Goal: Communication & Community: Answer question/provide support

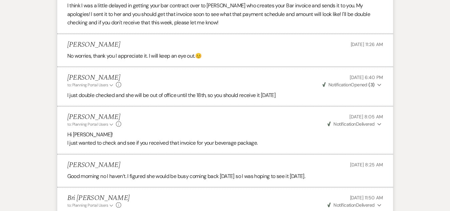
scroll to position [2237, 0]
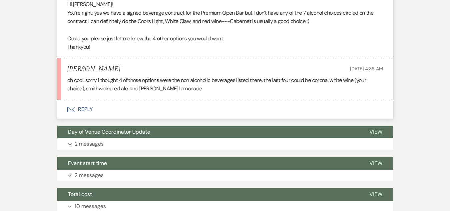
scroll to position [316, 0]
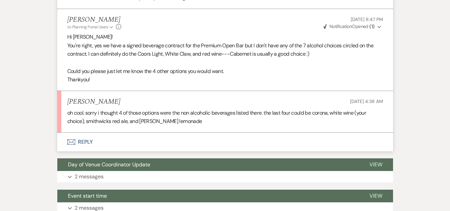
click at [91, 140] on button "Envelope Reply" at bounding box center [225, 142] width 336 height 19
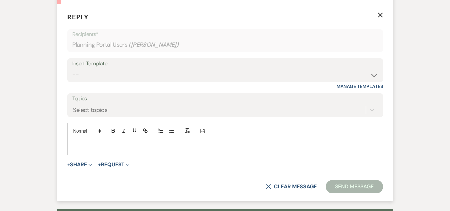
scroll to position [483, 0]
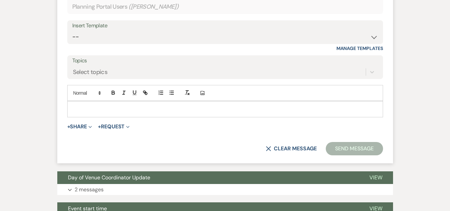
click at [115, 109] on p at bounding box center [225, 108] width 305 height 7
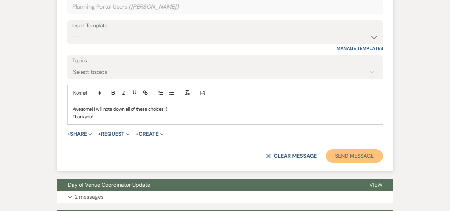
click at [365, 155] on button "Send Message" at bounding box center [354, 155] width 57 height 13
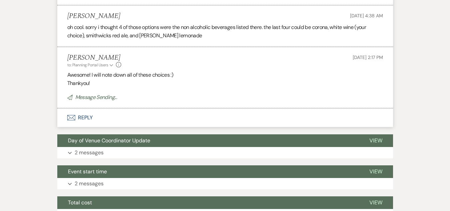
scroll to position [377, 0]
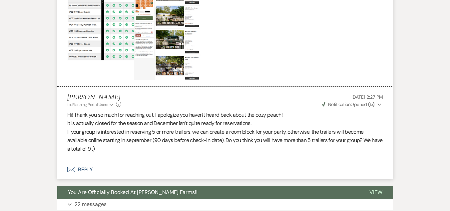
scroll to position [279, 0]
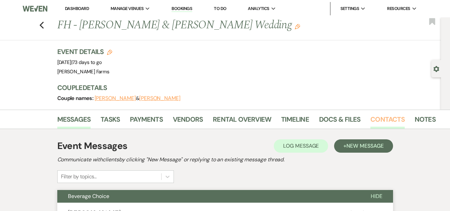
click at [379, 120] on link "Contacts" at bounding box center [387, 121] width 34 height 15
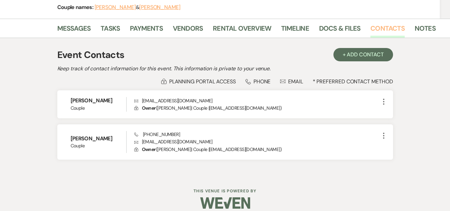
scroll to position [99, 0]
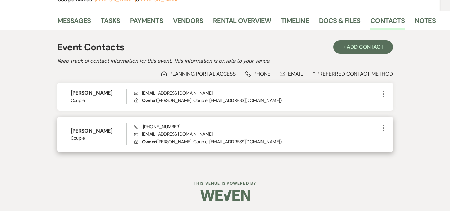
click at [171, 134] on p "Envelope maxandmolly2024@gmail.com" at bounding box center [256, 133] width 245 height 7
copy p "maxandmolly2024@gmail.com"
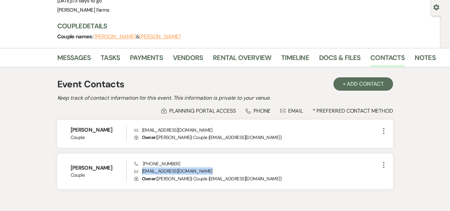
scroll to position [67, 0]
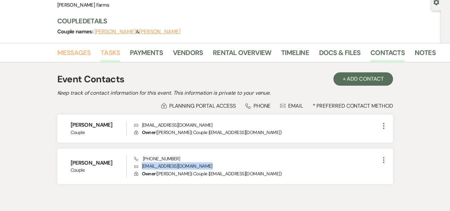
drag, startPoint x: 77, startPoint y: 53, endPoint x: 103, endPoint y: 51, distance: 26.1
click at [76, 53] on link "Messages" at bounding box center [74, 54] width 34 height 15
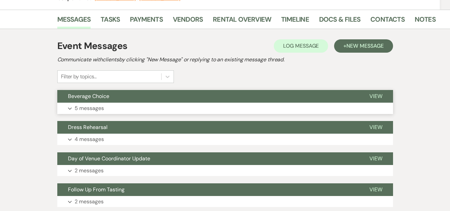
click at [163, 98] on button "Beverage Choice" at bounding box center [207, 96] width 301 height 13
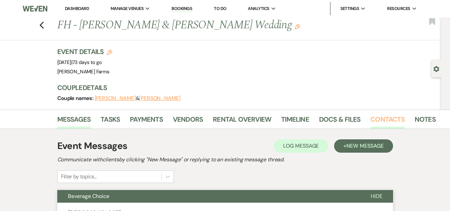
click at [395, 119] on link "Contacts" at bounding box center [387, 121] width 34 height 15
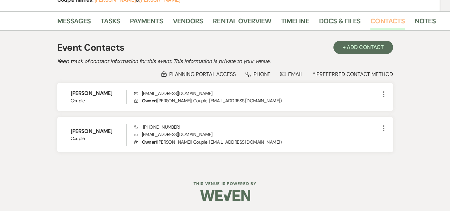
scroll to position [99, 0]
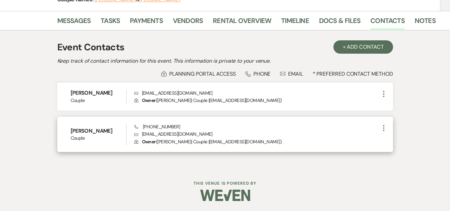
click at [162, 135] on p "Envelope maxandmolly2024@gmail.com" at bounding box center [256, 133] width 245 height 7
copy p "maxandmolly2024@gmail.com"
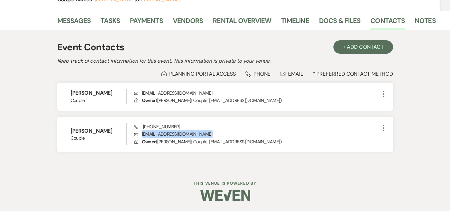
click at [11, 84] on div "Messages Tasks Payments Vendors Rental Overview Timeline Docs & Files Contacts …" at bounding box center [225, 89] width 450 height 157
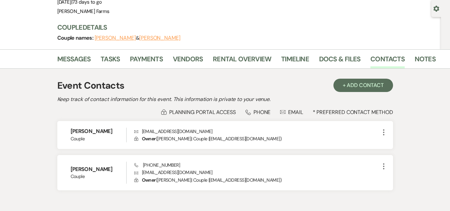
scroll to position [0, 0]
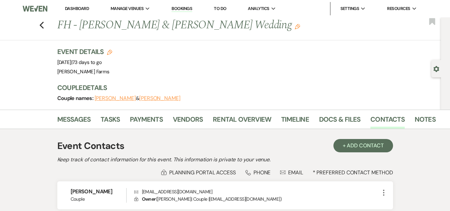
click at [78, 12] on li "Dashboard" at bounding box center [77, 8] width 31 height 13
click at [78, 10] on link "Dashboard" at bounding box center [77, 9] width 24 height 6
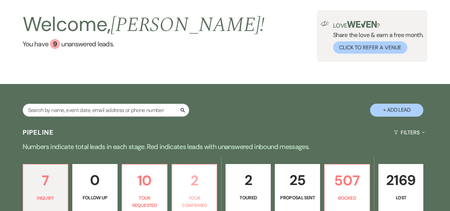
scroll to position [167, 0]
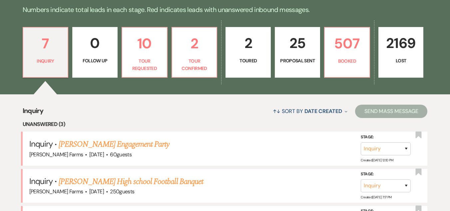
click at [250, 54] on p "2" at bounding box center [248, 43] width 37 height 22
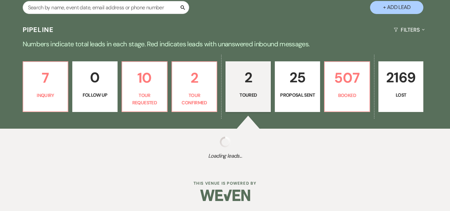
select select "5"
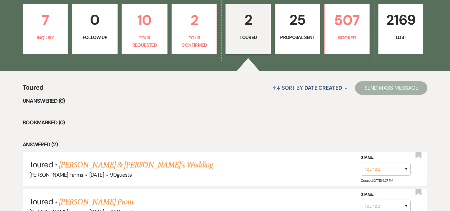
scroll to position [200, 0]
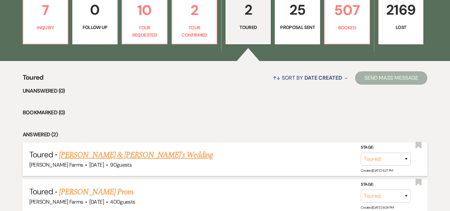
click at [114, 156] on link "Davina & Melina's Wedding" at bounding box center [136, 155] width 154 height 12
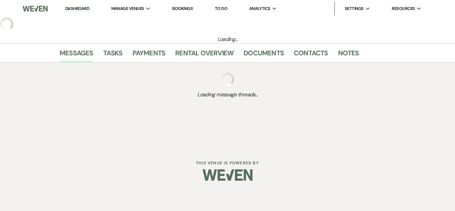
select select "5"
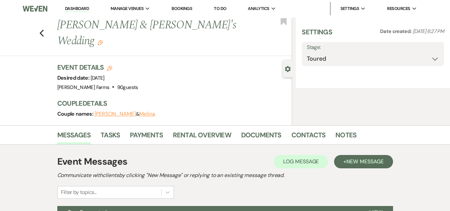
select select "5"
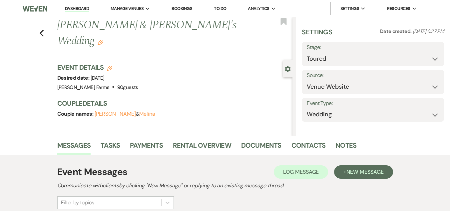
click at [93, 155] on div "Messages Tasks Payments Rental Overview Documents Contacts Notes" at bounding box center [225, 145] width 450 height 19
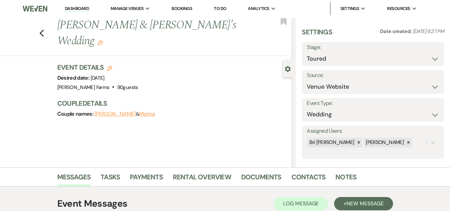
click at [79, 8] on link "Dashboard" at bounding box center [77, 9] width 24 height 6
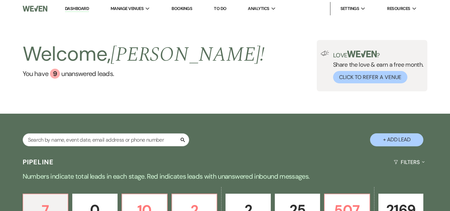
click at [252, 97] on div "Welcome, Ashley ! You have 9 unanswered lead s . Love ? Share the love & earn a…" at bounding box center [225, 65] width 450 height 96
click at [89, 145] on input "text" at bounding box center [106, 139] width 167 height 13
type input "wren"
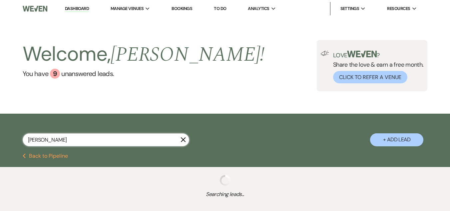
select select "8"
select select "1"
select select "8"
select select "5"
select select "8"
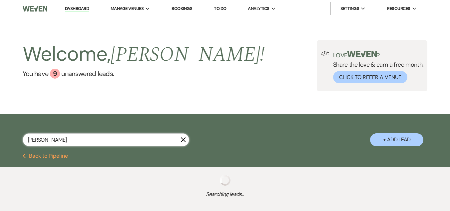
select select "5"
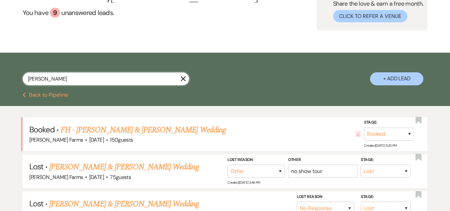
scroll to position [67, 0]
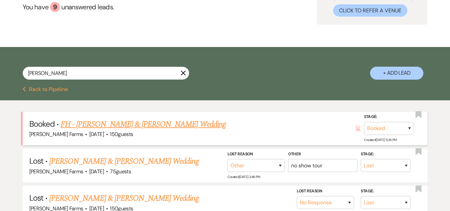
click at [133, 127] on link "FH - Aiden Bellone & Carsen Wren's Wedding" at bounding box center [143, 124] width 165 height 12
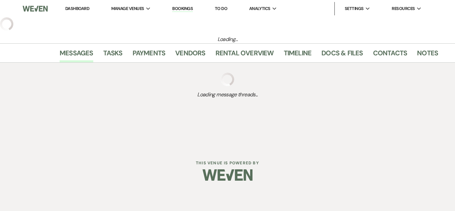
select select "5"
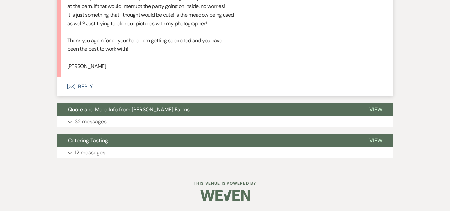
scroll to position [1112, 0]
click at [101, 84] on button "Envelope Reply" at bounding box center [225, 86] width 336 height 19
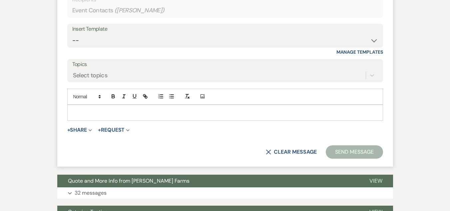
scroll to position [1212, 0]
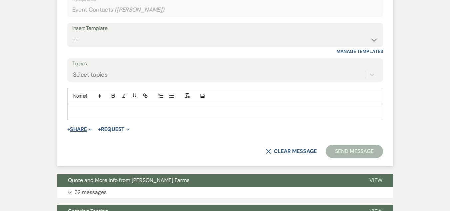
click at [87, 132] on button "+ Share Expand" at bounding box center [79, 129] width 25 height 5
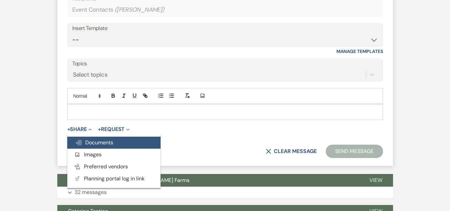
click at [91, 146] on span "Doc Upload Documents" at bounding box center [94, 142] width 38 height 7
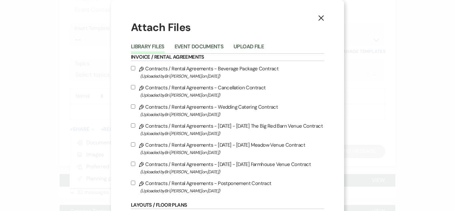
click at [252, 90] on label "Pencil Contracts / Rental Agreements - Cancellation Contract (Uploaded by Bri S…" at bounding box center [227, 91] width 193 height 16
click at [135, 89] on input "Pencil Contracts / Rental Agreements - Cancellation Contract (Uploaded by Bri S…" at bounding box center [133, 87] width 4 height 4
click at [133, 86] on input "Pencil Contracts / Rental Agreements - Cancellation Contract (Uploaded by Bri S…" at bounding box center [133, 87] width 4 height 4
checkbox input "false"
click at [244, 44] on button "Upload File" at bounding box center [248, 48] width 30 height 9
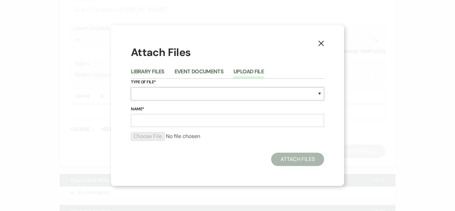
click at [162, 92] on select "Special Event Insurance Vendor Certificate of Insurance Contracts / Rental Agre…" at bounding box center [227, 93] width 193 height 13
click at [131, 87] on select "Special Event Insurance Vendor Certificate of Insurance Contracts / Rental Agre…" at bounding box center [227, 93] width 193 height 13
click at [160, 98] on select "Special Event Insurance Vendor Certificate of Insurance Contracts / Rental Agre…" at bounding box center [227, 93] width 193 height 13
select select "0"
click at [131, 87] on select "Special Event Insurance Vendor Certificate of Insurance Contracts / Rental Agre…" at bounding box center [227, 93] width 193 height 13
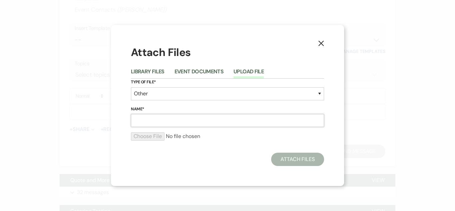
click at [153, 120] on input "Name*" at bounding box center [227, 120] width 193 height 13
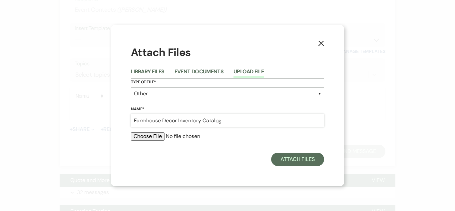
type input "Farmhouse Decor Inventory Catalog"
click at [151, 137] on input "file" at bounding box center [227, 136] width 193 height 8
type input "C:\fakepath\Farmhouse Decor Inventory (1).pdf"
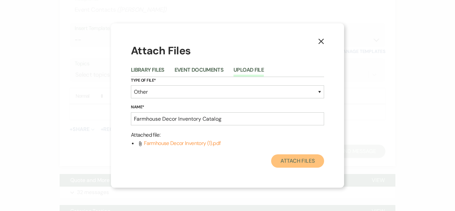
click at [289, 161] on button "Attach Files" at bounding box center [297, 160] width 53 height 13
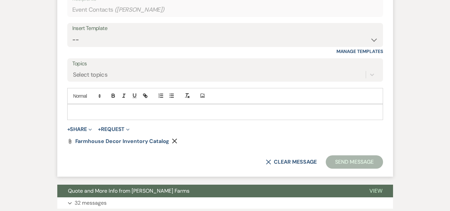
click at [84, 116] on p at bounding box center [225, 111] width 305 height 7
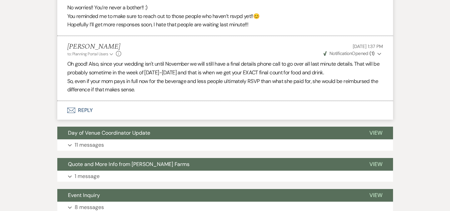
scroll to position [301, 0]
